Goal: Information Seeking & Learning: Find specific fact

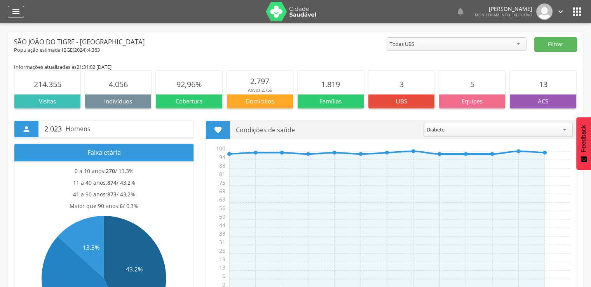
click at [12, 11] on icon "" at bounding box center [15, 11] width 9 height 9
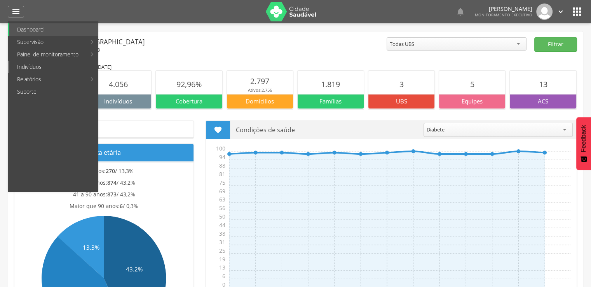
click at [71, 66] on link "Indivíduos" at bounding box center [53, 67] width 89 height 12
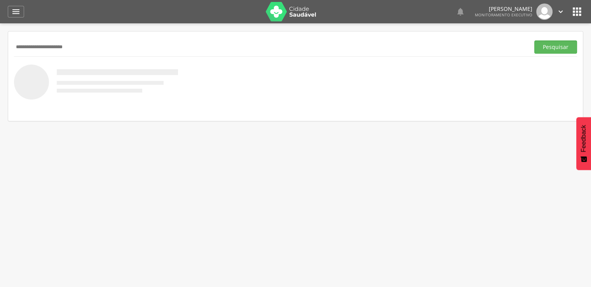
type input "**********"
click at [534, 40] on button "Pesquisar" at bounding box center [555, 46] width 43 height 13
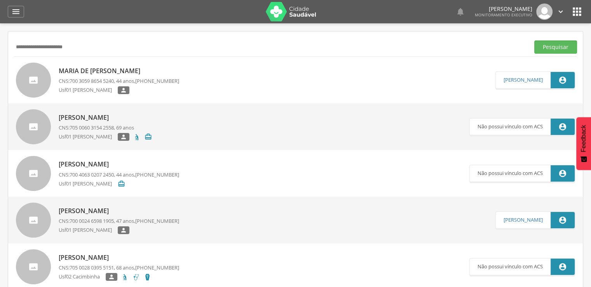
click at [136, 64] on div "[PERSON_NAME] CNS: 700 3059 8654 5240 , 44 anos, [PHONE_NUMBER] Usf01 [PERSON_N…" at bounding box center [119, 80] width 120 height 32
type input "**********"
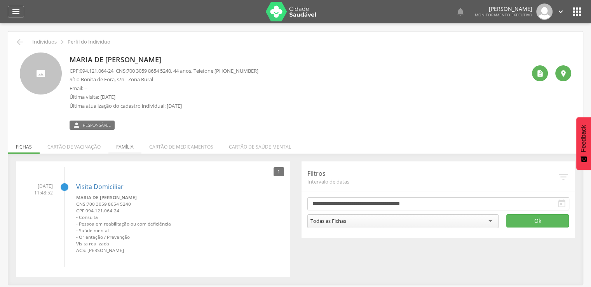
click at [127, 150] on li "Família" at bounding box center [124, 145] width 33 height 18
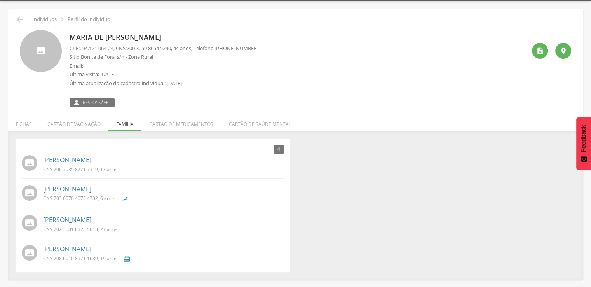
scroll to position [23, 0]
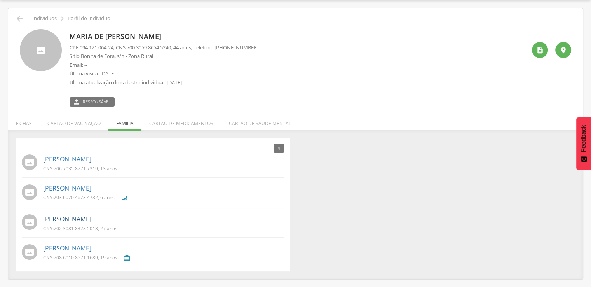
click at [81, 221] on link "[PERSON_NAME]" at bounding box center [67, 218] width 48 height 9
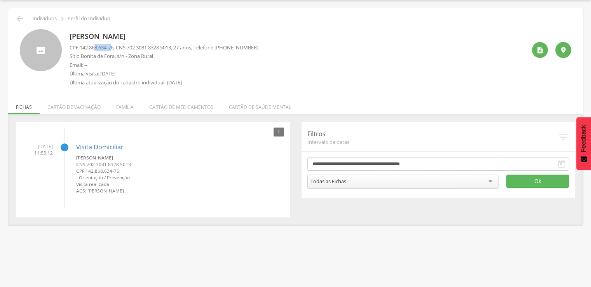
drag, startPoint x: 115, startPoint y: 48, endPoint x: 96, endPoint y: 49, distance: 19.4
click at [96, 49] on span "142.868.634-76" at bounding box center [97, 47] width 34 height 7
click at [113, 49] on span "142.868.634-76" at bounding box center [97, 47] width 34 height 7
drag, startPoint x: 116, startPoint y: 46, endPoint x: 81, endPoint y: 50, distance: 35.5
click at [81, 50] on span "142.868.634-76" at bounding box center [97, 47] width 34 height 7
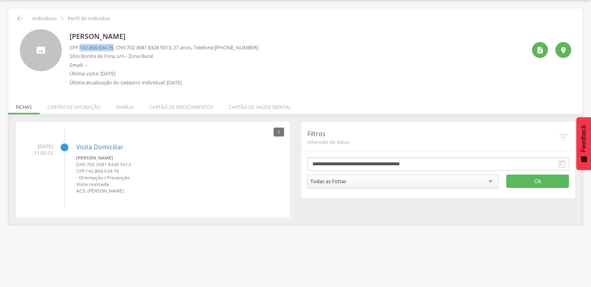
copy span "142.868.634-76"
click at [111, 58] on p "Sítio Bonita de Fora, s/n - Zona Rural" at bounding box center [164, 55] width 189 height 7
click at [19, 19] on icon "" at bounding box center [19, 18] width 9 height 9
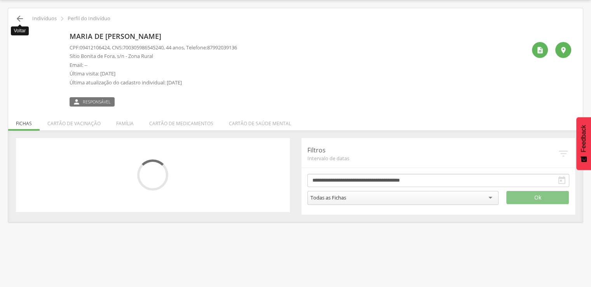
click at [20, 16] on icon "" at bounding box center [19, 18] width 9 height 9
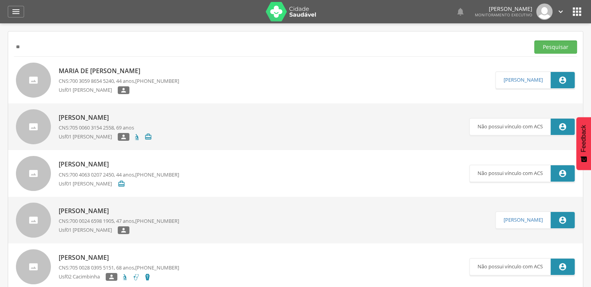
type input "*"
click at [534, 40] on button "Pesquisar" at bounding box center [555, 46] width 43 height 13
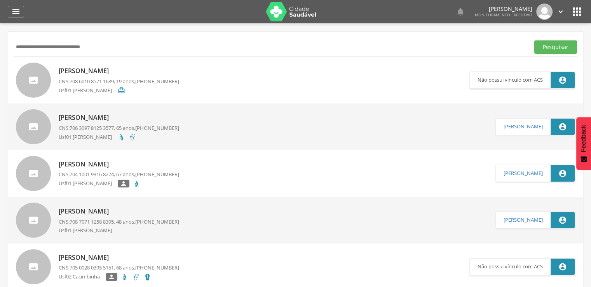
click at [113, 69] on p "[PERSON_NAME]" at bounding box center [119, 70] width 120 height 9
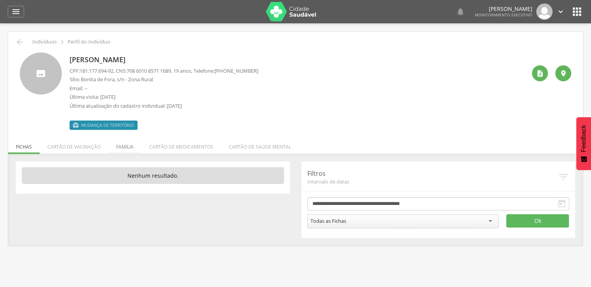
click at [123, 149] on li "Família" at bounding box center [124, 145] width 33 height 18
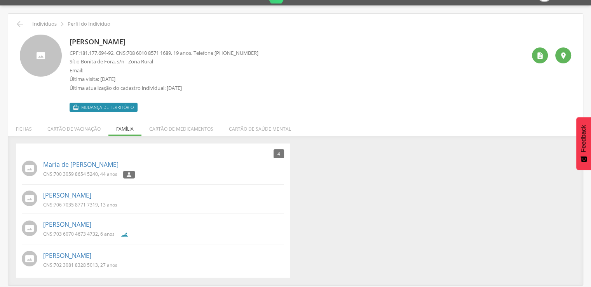
scroll to position [23, 0]
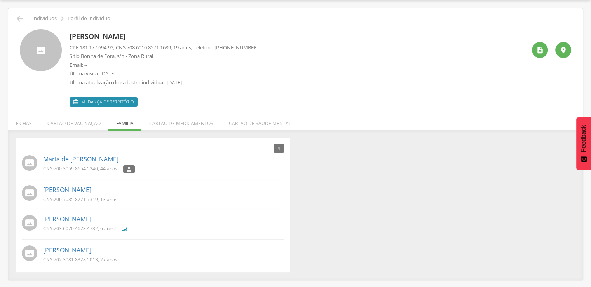
drag, startPoint x: 589, startPoint y: 75, endPoint x: 281, endPoint y: 29, distance: 310.6
click at [281, 29] on div " Supervisão  Distritos  Ubs Coordenador: - São João do Tigre / [GEOGRAPHIC_D…" at bounding box center [295, 143] width 591 height 287
click at [20, 21] on icon "" at bounding box center [19, 18] width 9 height 9
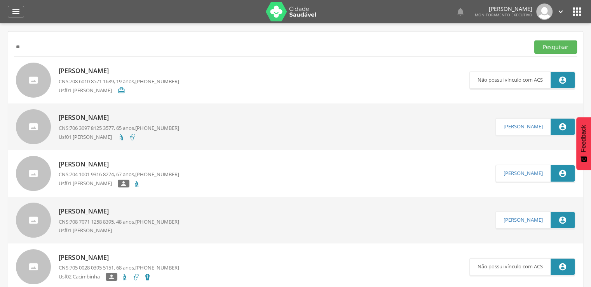
type input "*"
